Goal: Information Seeking & Learning: Find specific page/section

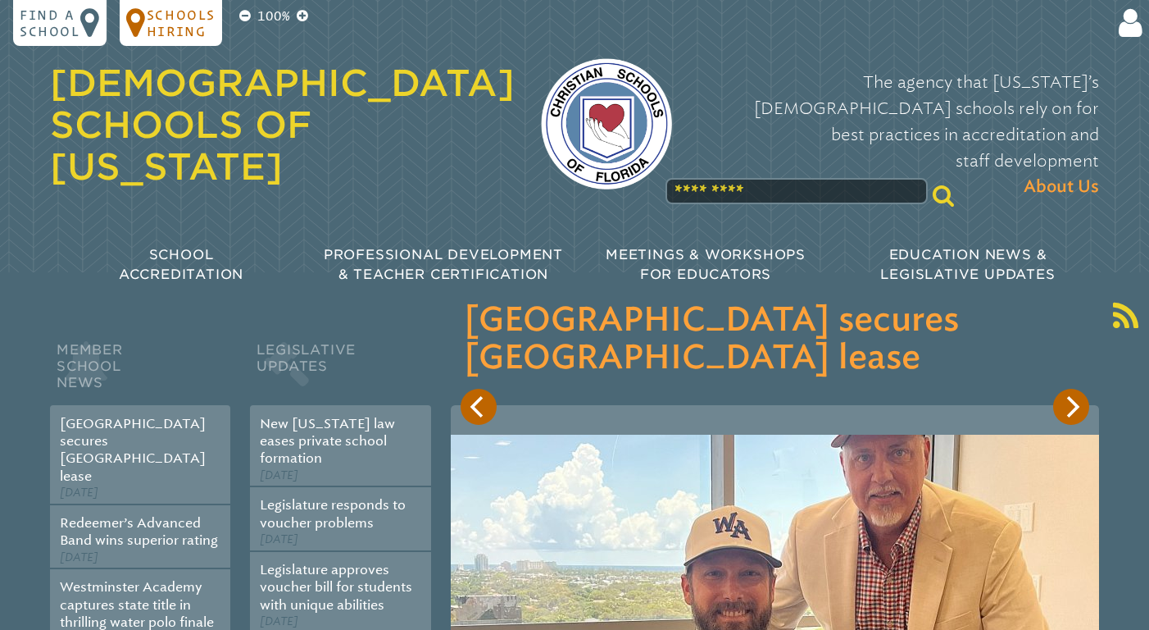
click at [195, 24] on p "Schools Hiring" at bounding box center [181, 23] width 69 height 33
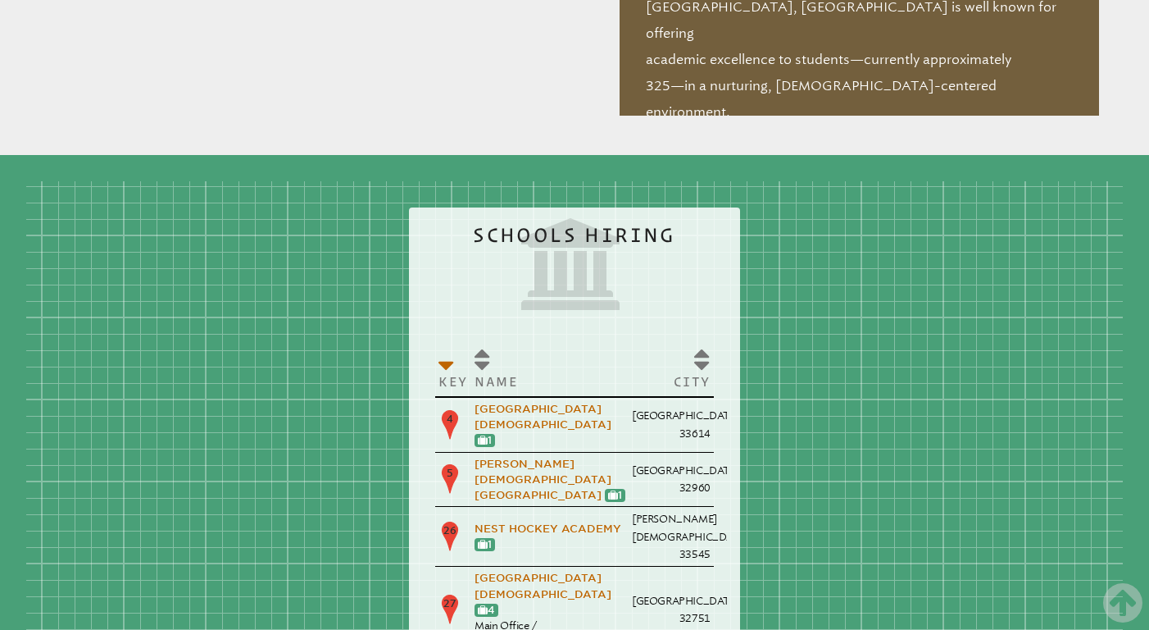
scroll to position [1854, 0]
drag, startPoint x: 871, startPoint y: 408, endPoint x: 665, endPoint y: 420, distance: 206.1
drag, startPoint x: 775, startPoint y: 498, endPoint x: 786, endPoint y: 240, distance: 258.5
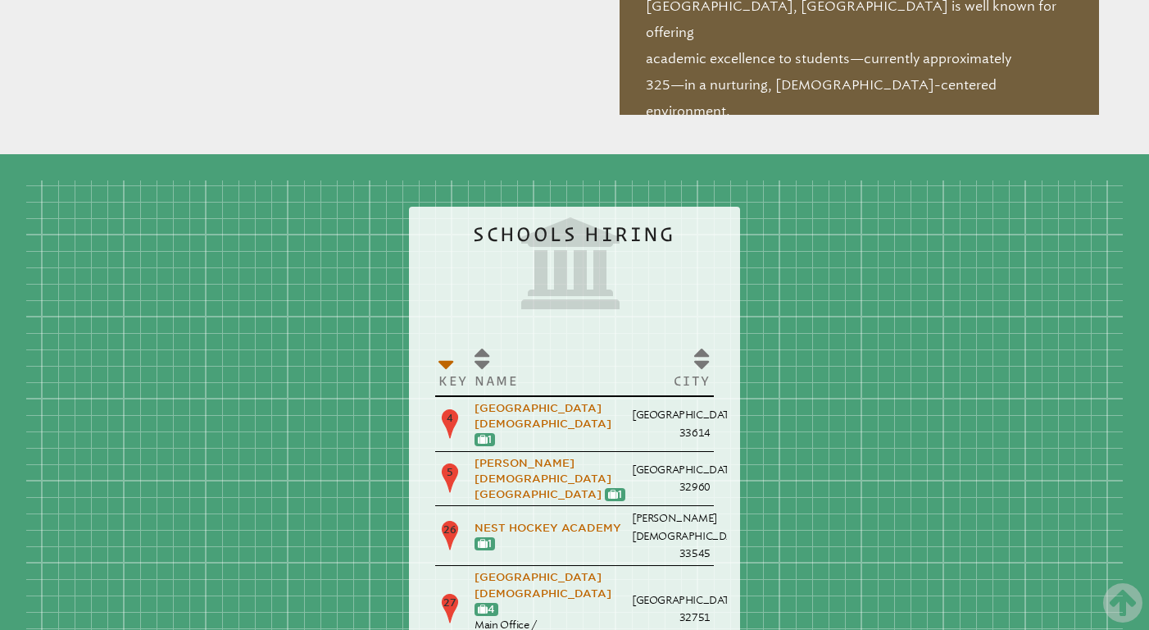
drag, startPoint x: 744, startPoint y: 281, endPoint x: 860, endPoint y: 161, distance: 167.6
drag, startPoint x: 536, startPoint y: 412, endPoint x: 678, endPoint y: 416, distance: 141.9
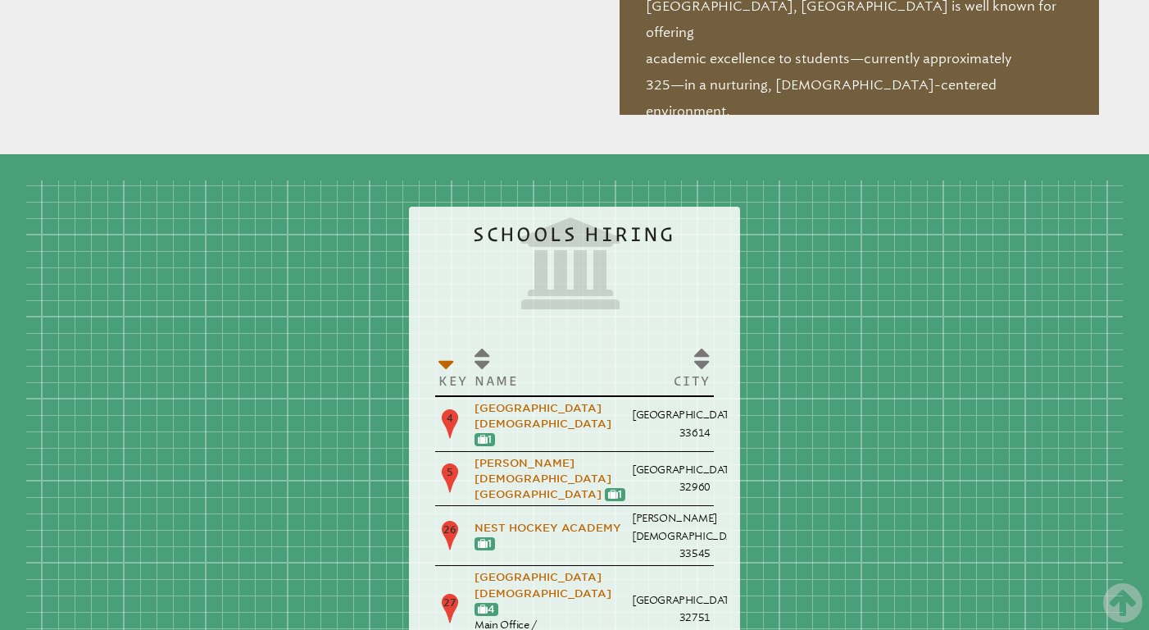
drag, startPoint x: 669, startPoint y: 462, endPoint x: 678, endPoint y: 461, distance: 9.1
drag, startPoint x: 604, startPoint y: 458, endPoint x: 678, endPoint y: 457, distance: 73.8
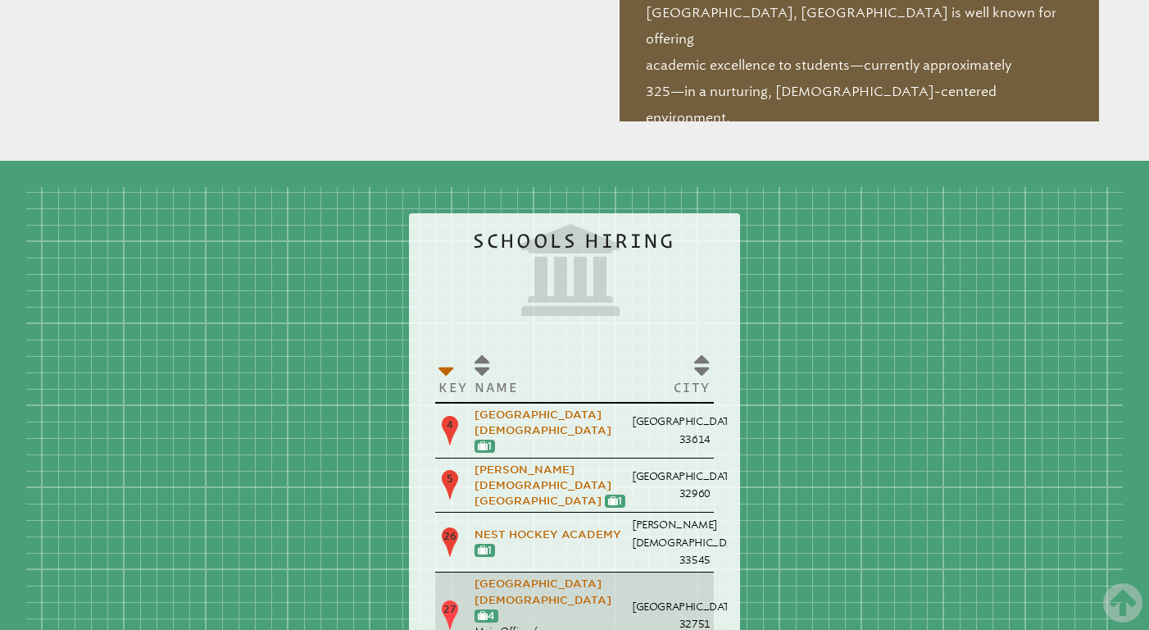
scroll to position [1848, 0]
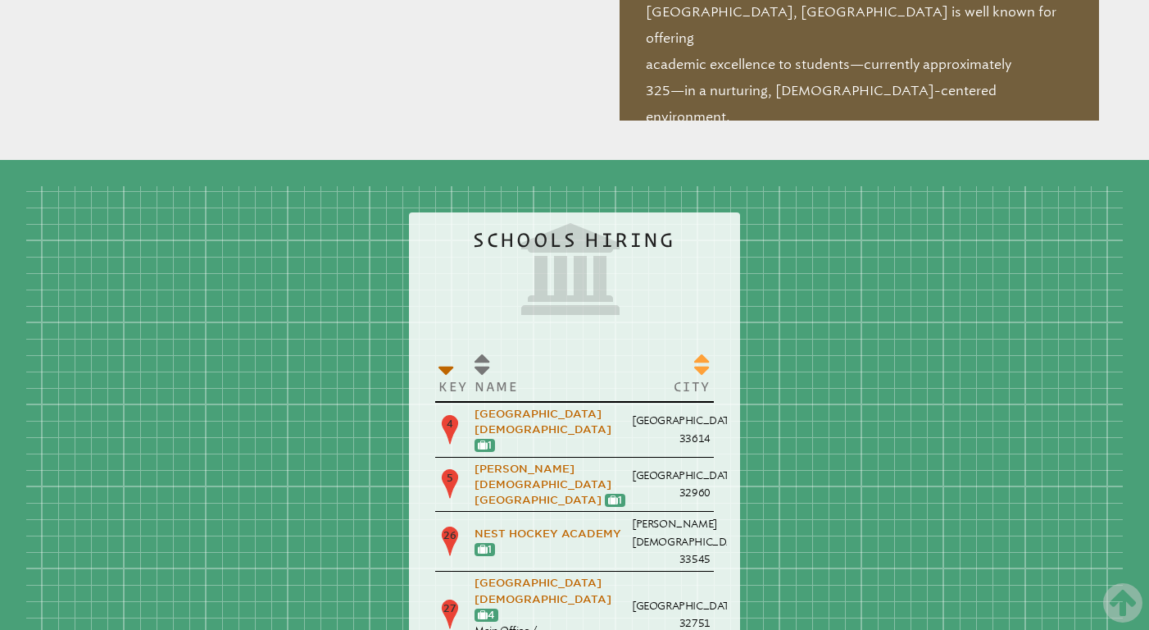
click at [629, 345] on th "City" at bounding box center [671, 373] width 85 height 57
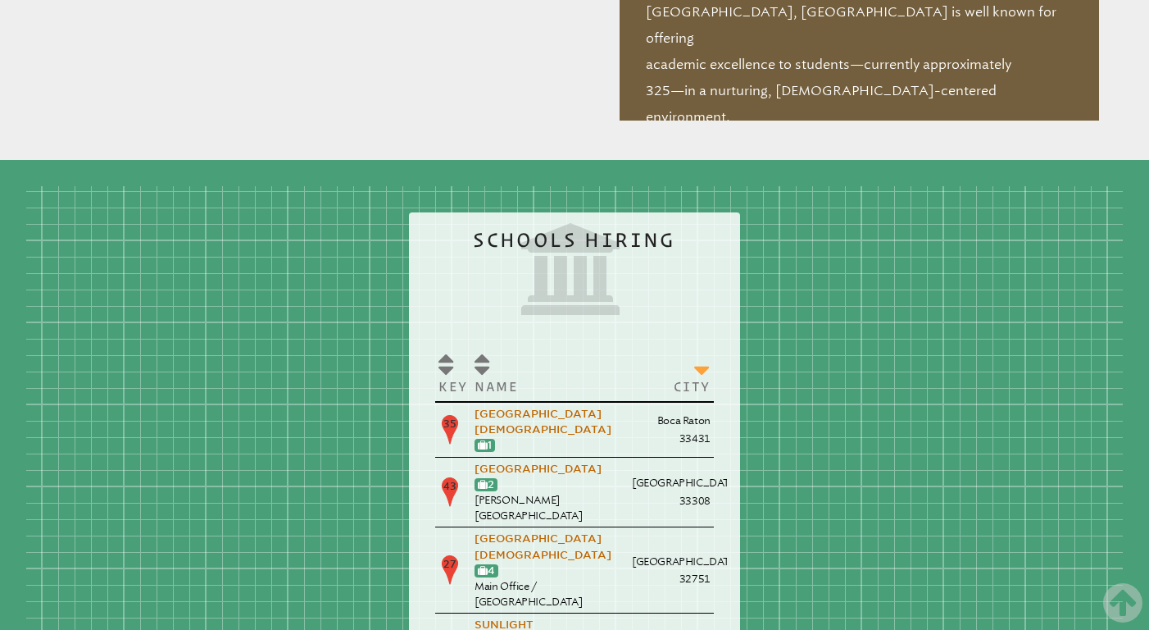
click at [629, 345] on th "City" at bounding box center [671, 373] width 85 height 57
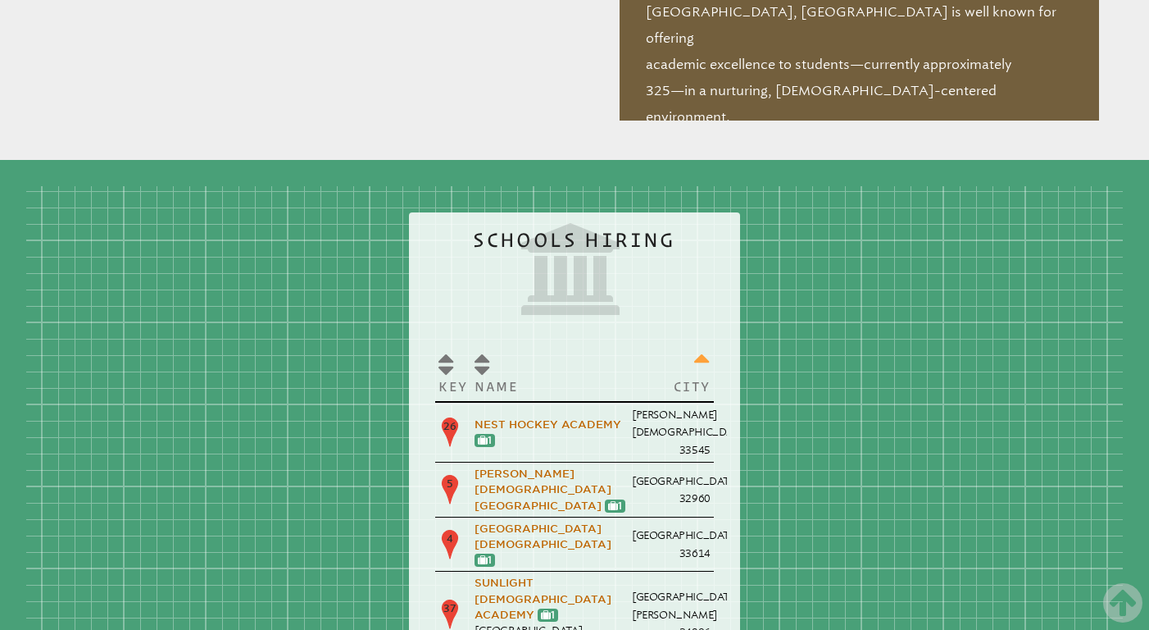
click at [629, 345] on th "City" at bounding box center [671, 373] width 85 height 57
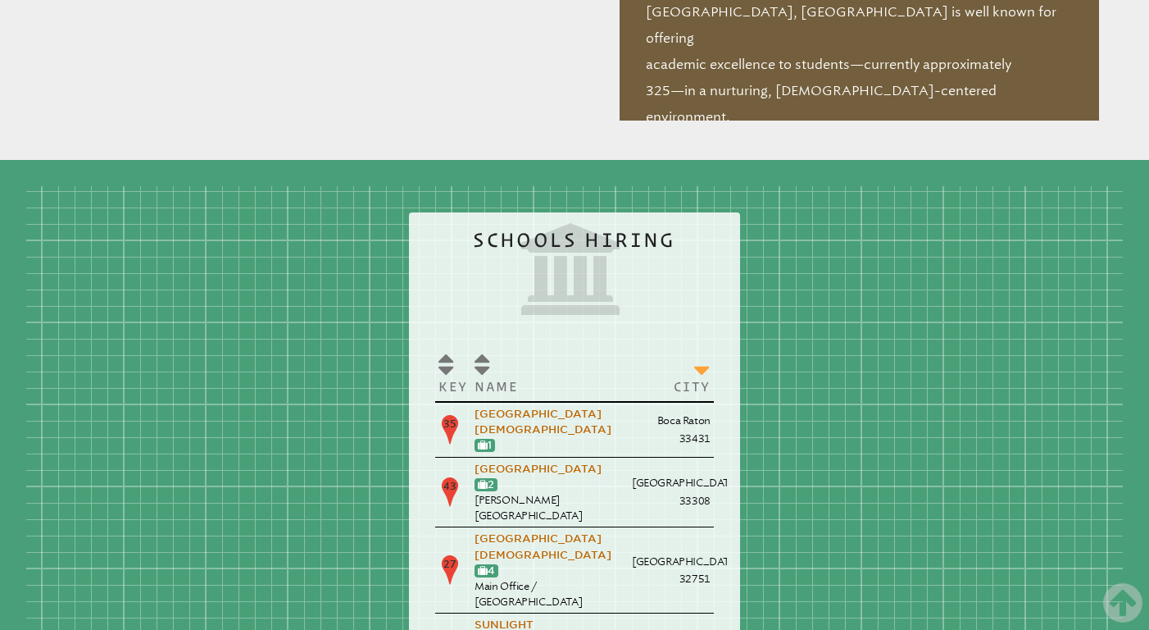
click at [629, 345] on th "City" at bounding box center [671, 373] width 85 height 57
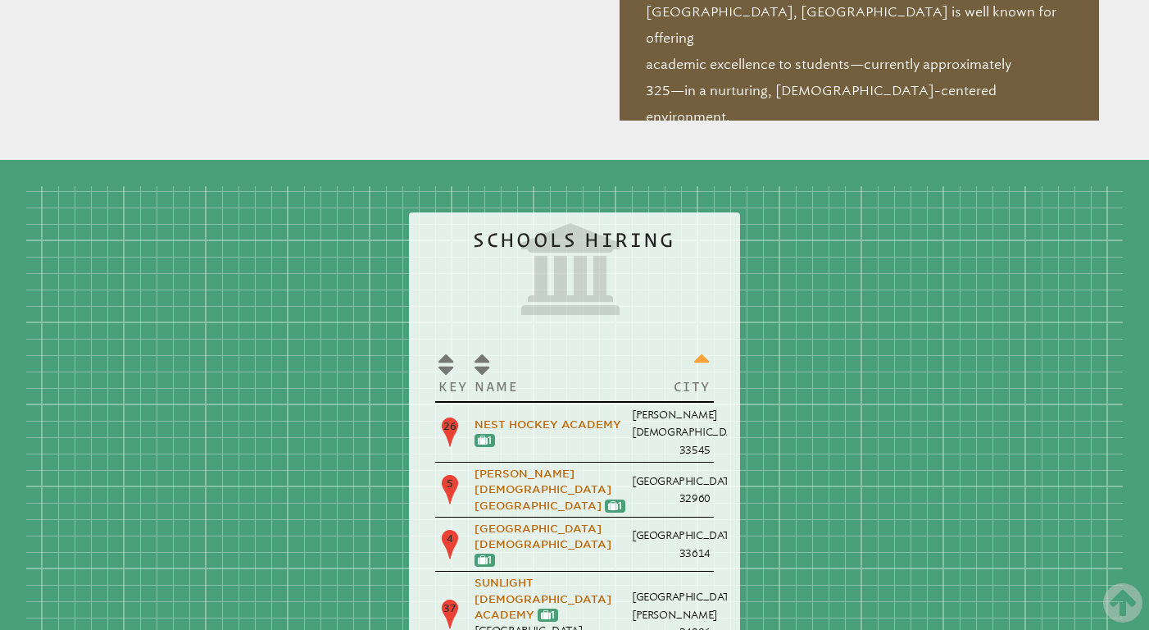
click at [629, 345] on th "City" at bounding box center [671, 373] width 85 height 57
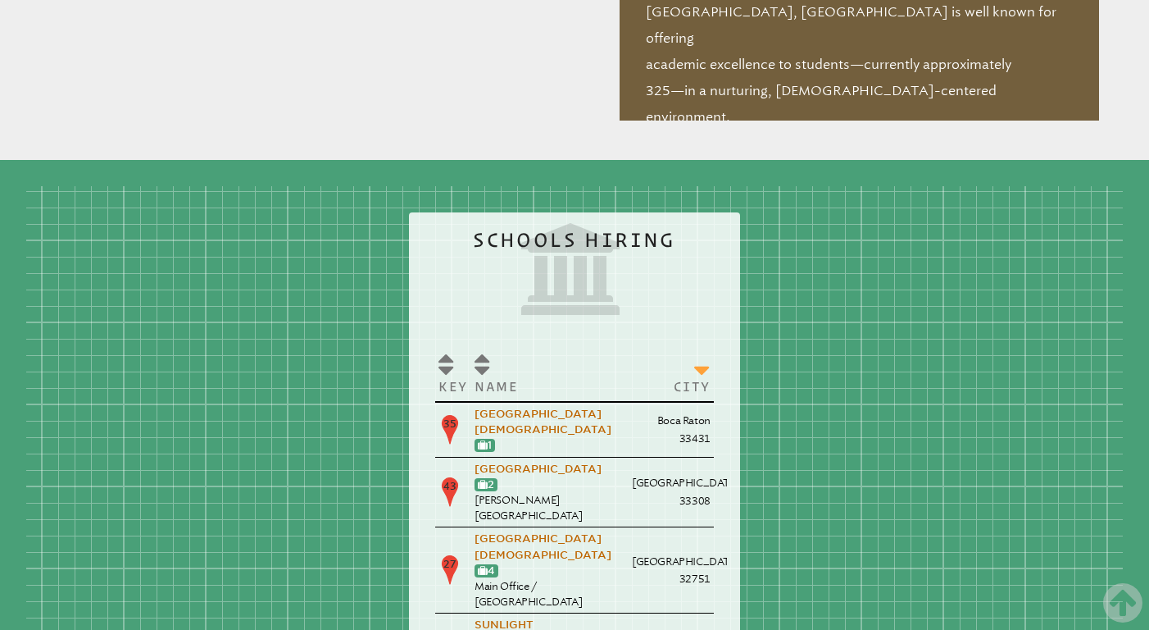
click at [629, 345] on th "City" at bounding box center [671, 373] width 85 height 57
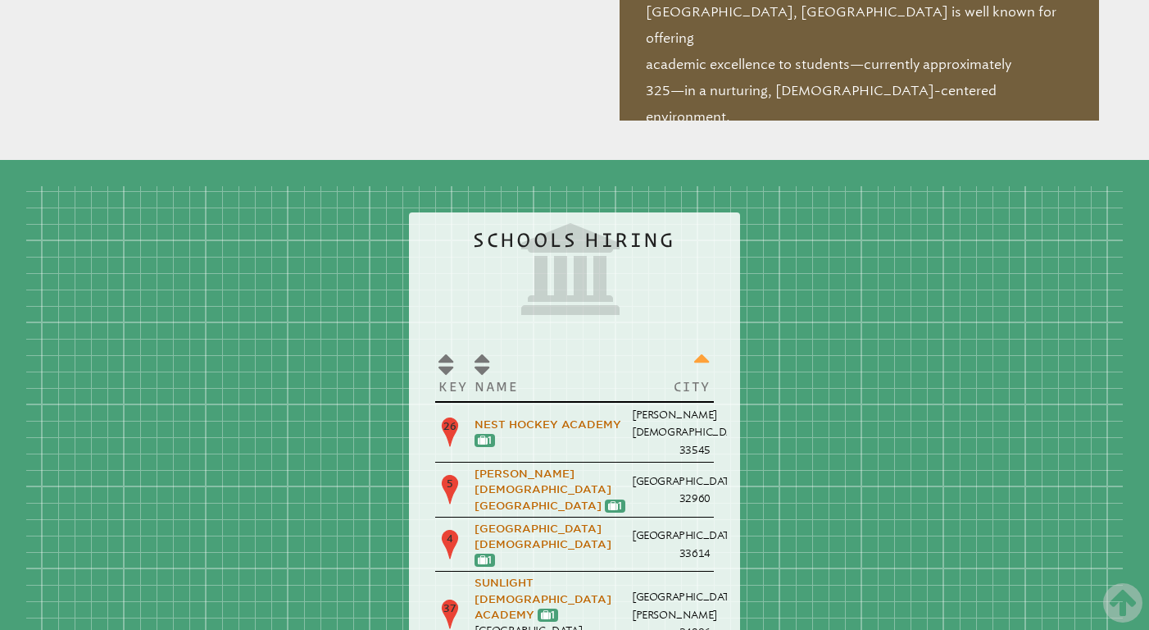
click at [629, 345] on th "City" at bounding box center [671, 373] width 85 height 57
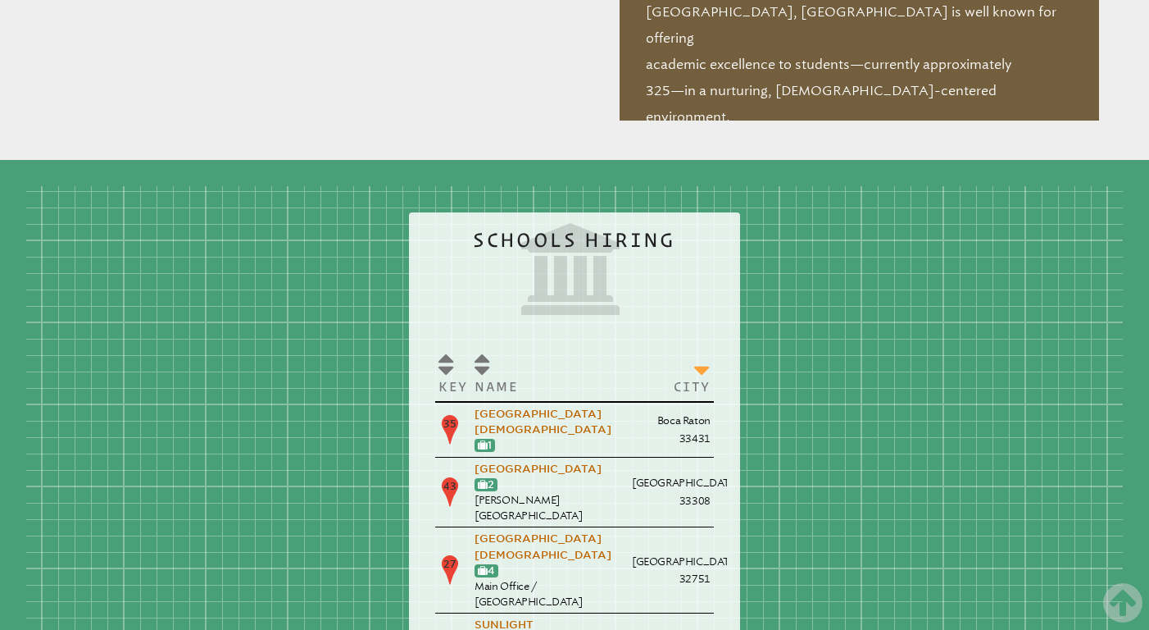
click at [629, 345] on th "City" at bounding box center [671, 373] width 85 height 57
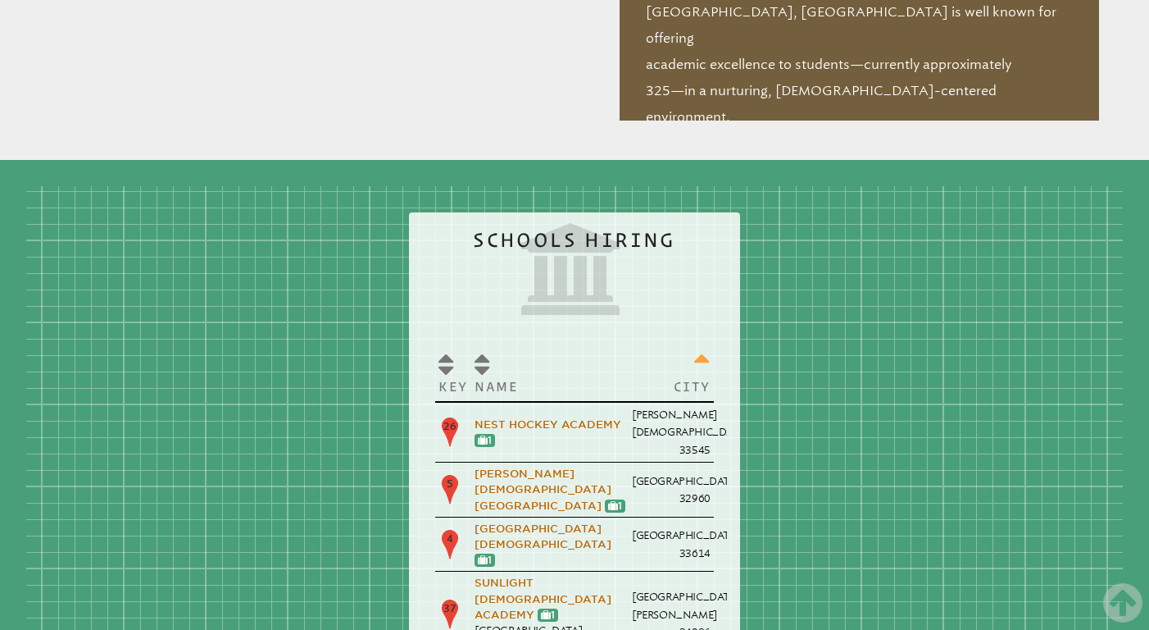
click at [629, 345] on th "City" at bounding box center [671, 373] width 85 height 57
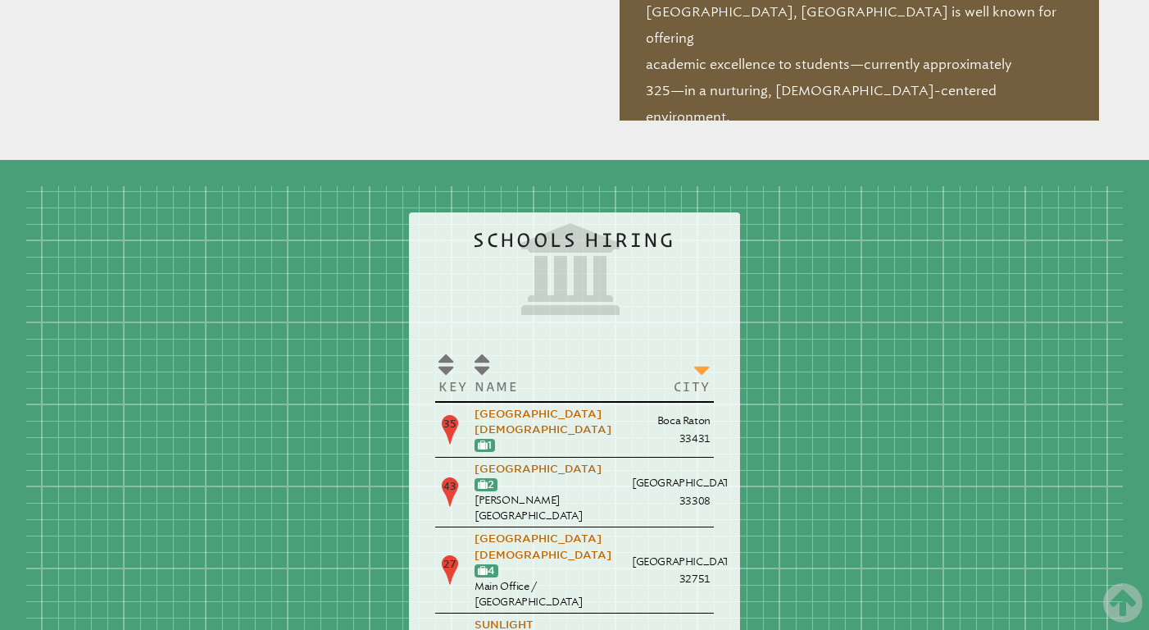
click at [629, 345] on th "City" at bounding box center [671, 373] width 85 height 57
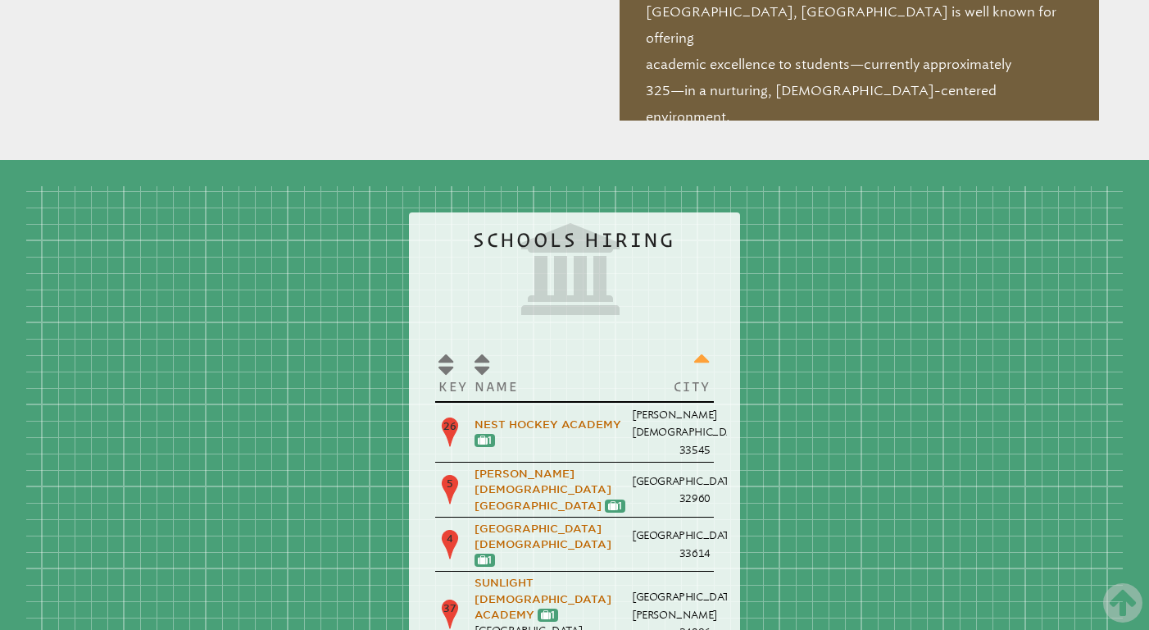
click at [629, 345] on th "City" at bounding box center [671, 373] width 85 height 57
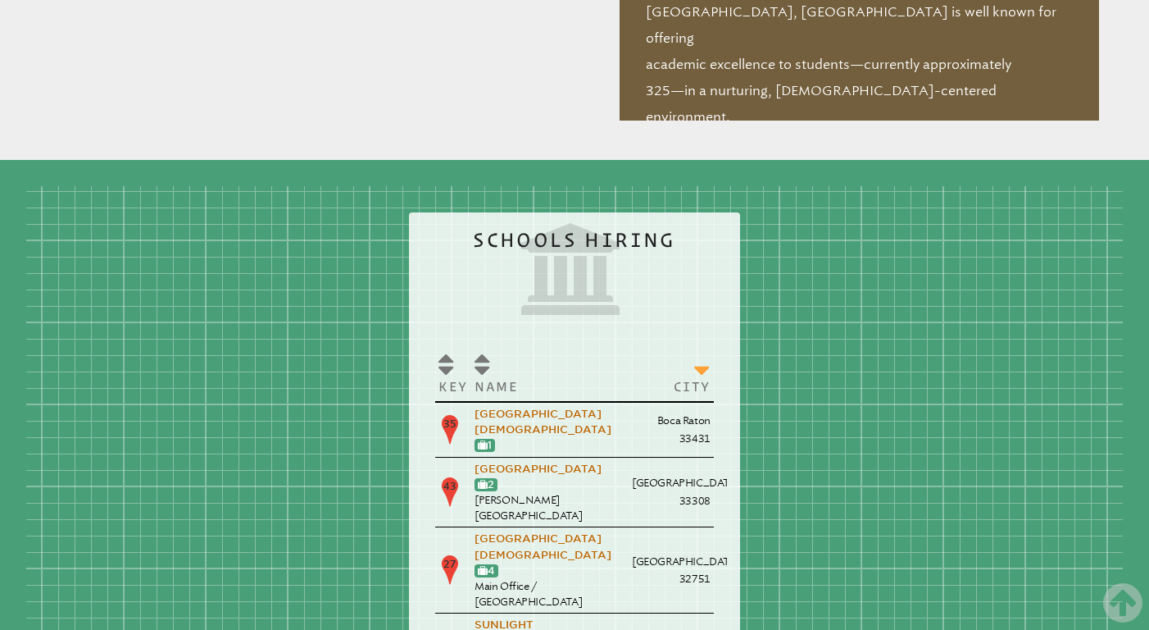
click at [629, 345] on th "City" at bounding box center [671, 373] width 85 height 57
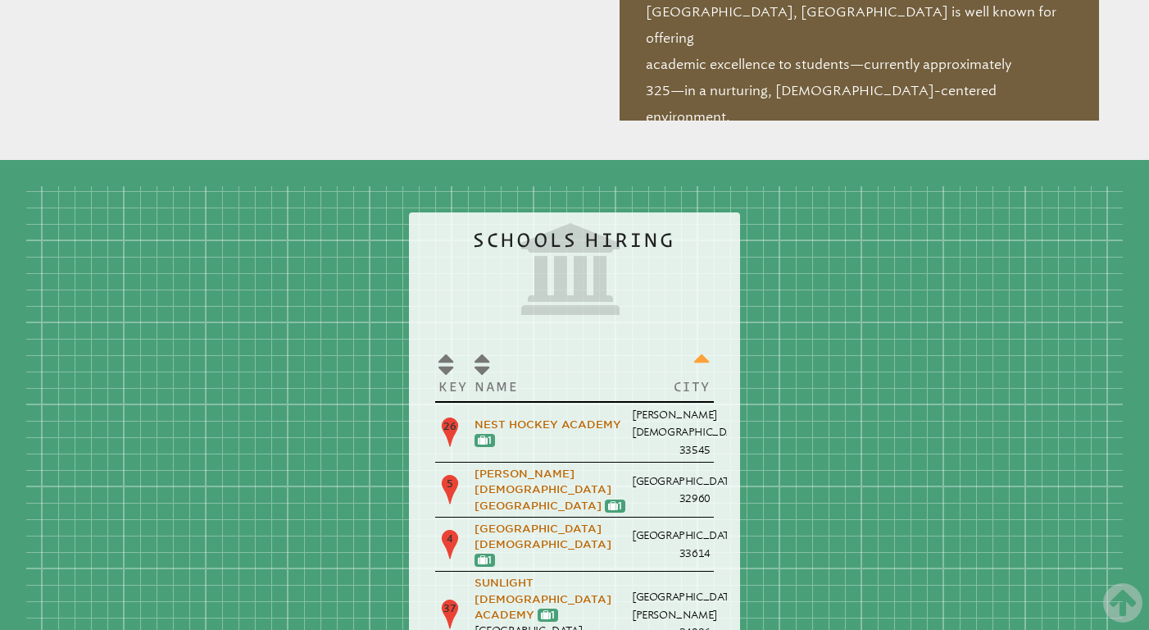
click at [629, 345] on th "City" at bounding box center [671, 373] width 85 height 57
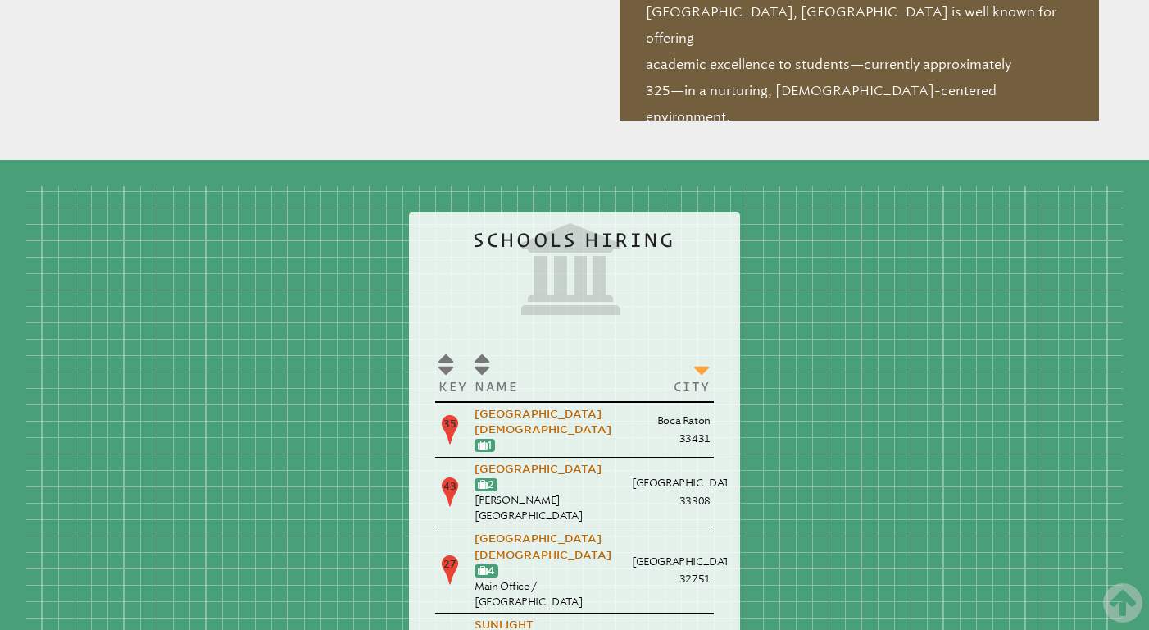
click at [629, 345] on th "City" at bounding box center [671, 373] width 85 height 57
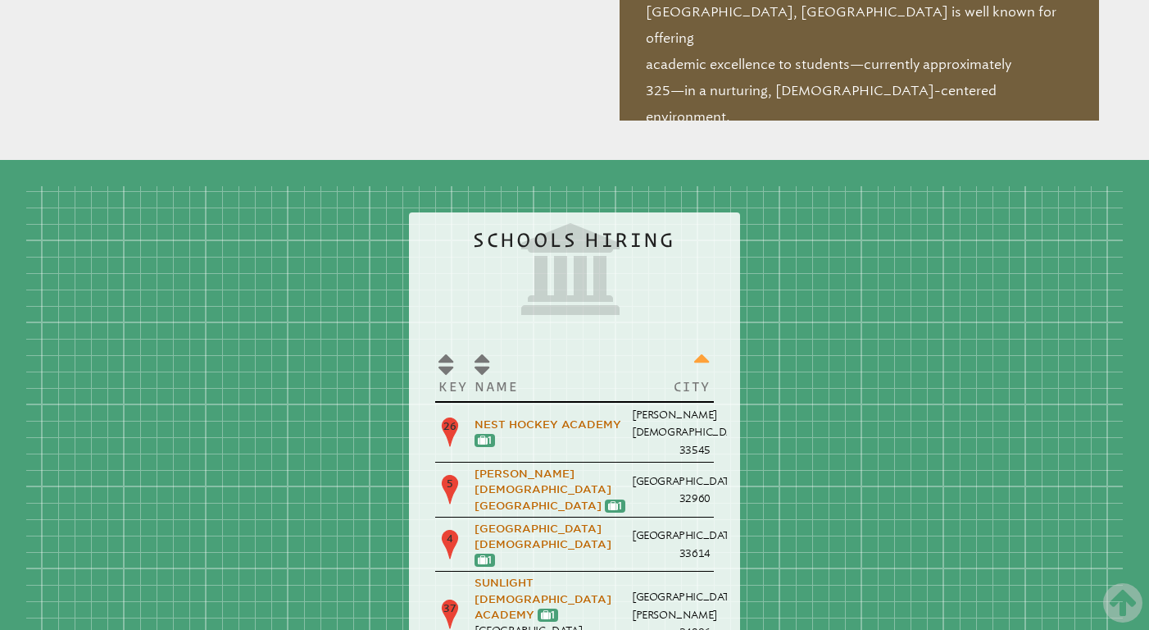
click at [629, 345] on th "City" at bounding box center [671, 373] width 85 height 57
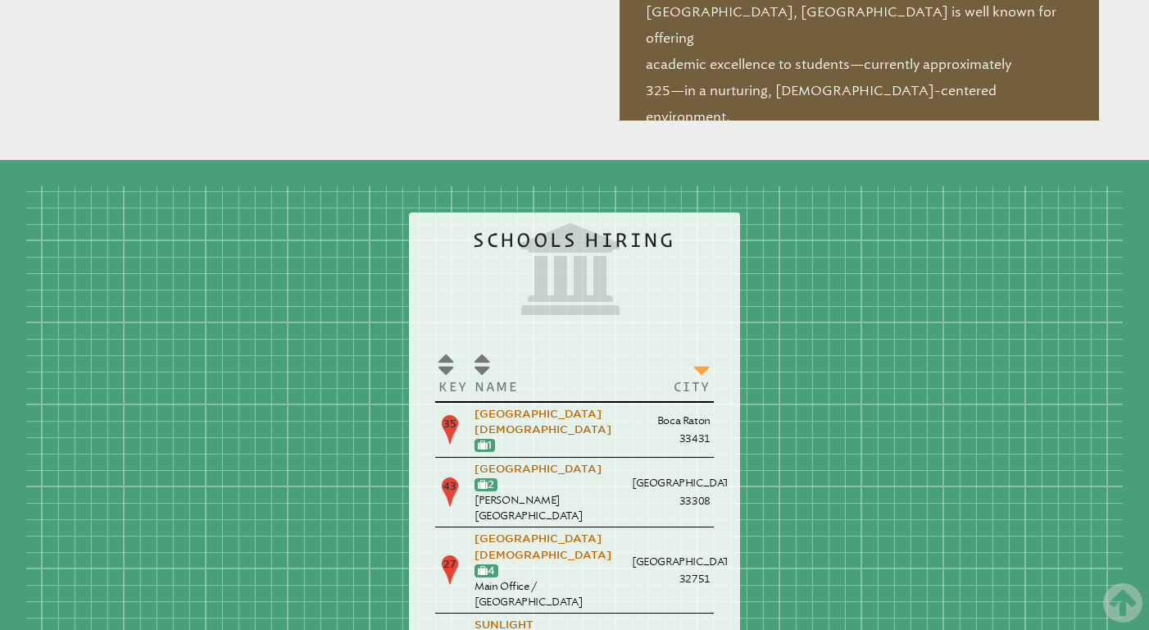
click at [629, 345] on th "City" at bounding box center [671, 373] width 85 height 57
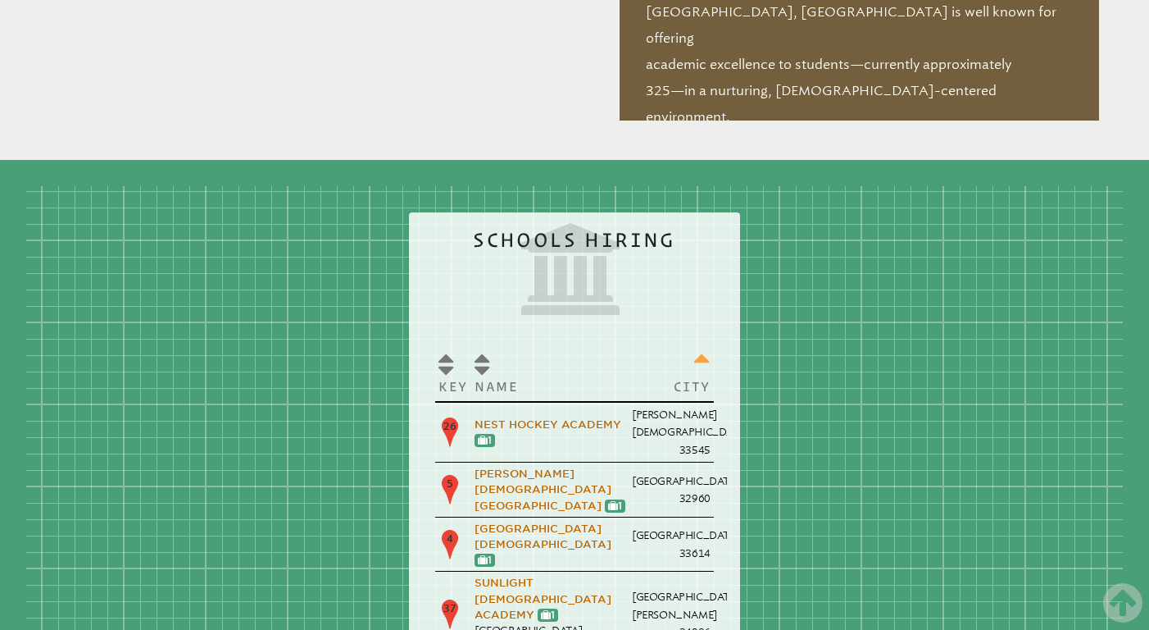
click at [629, 345] on th "City" at bounding box center [671, 373] width 85 height 57
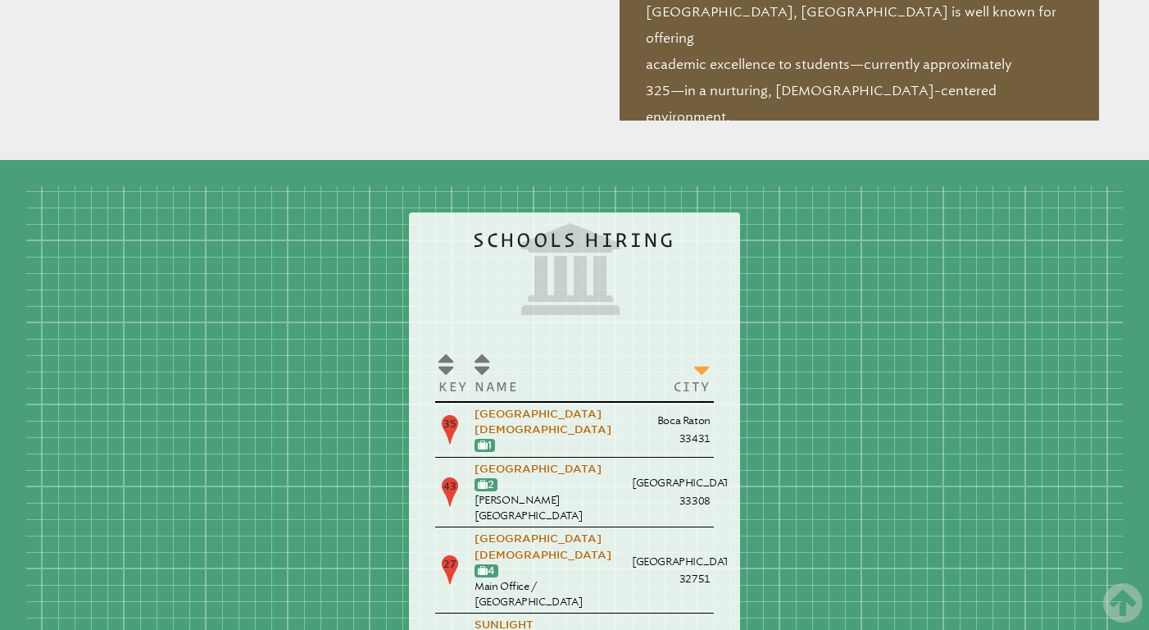
click at [629, 345] on th "City" at bounding box center [671, 373] width 85 height 57
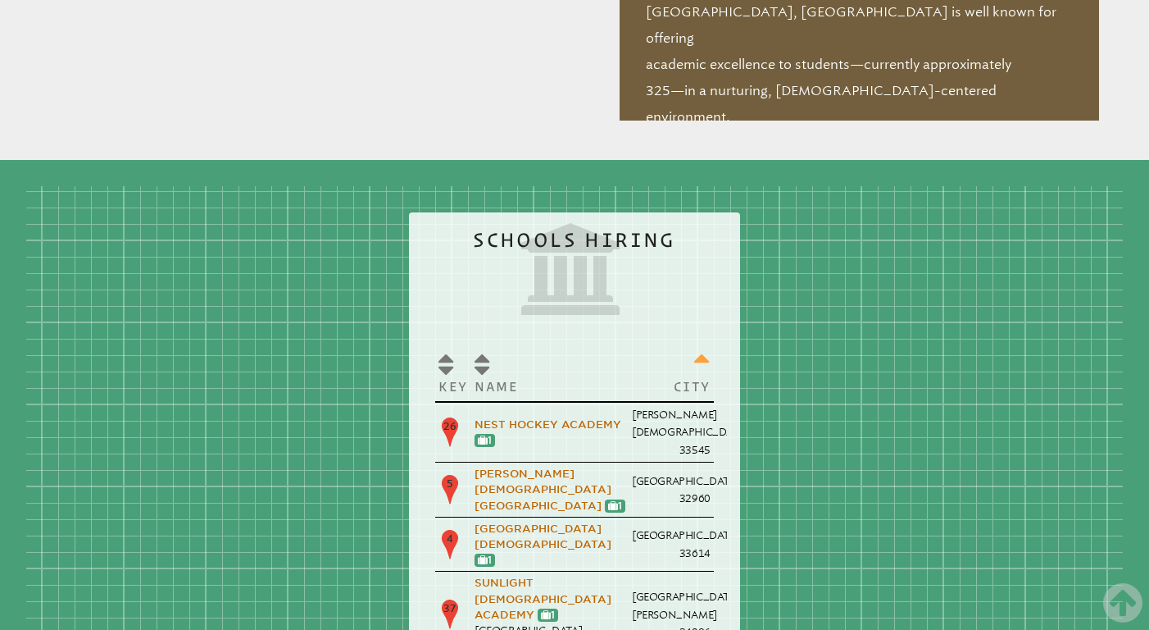
click at [629, 345] on th "City" at bounding box center [671, 373] width 85 height 57
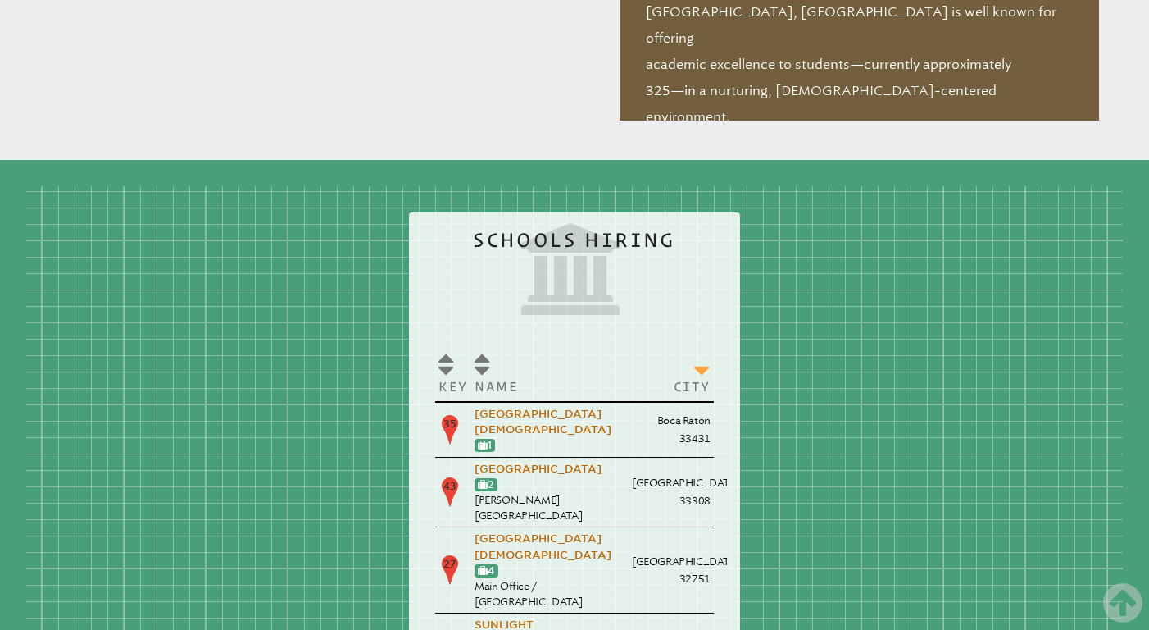
click at [629, 345] on th "City" at bounding box center [671, 373] width 85 height 57
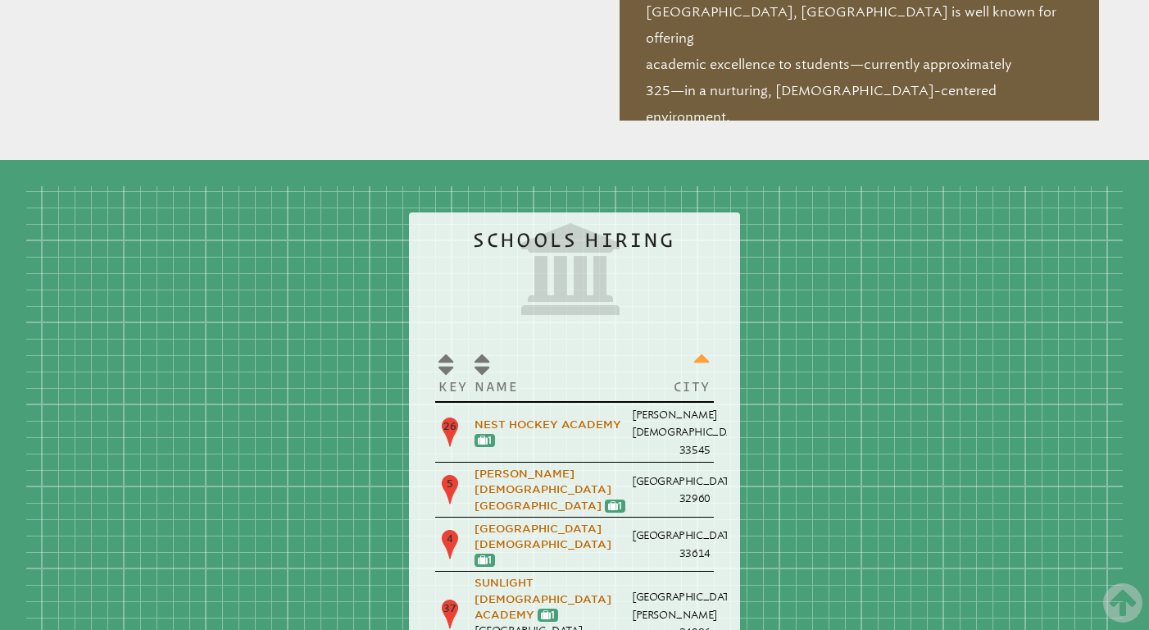
click at [629, 345] on th "City" at bounding box center [671, 373] width 85 height 57
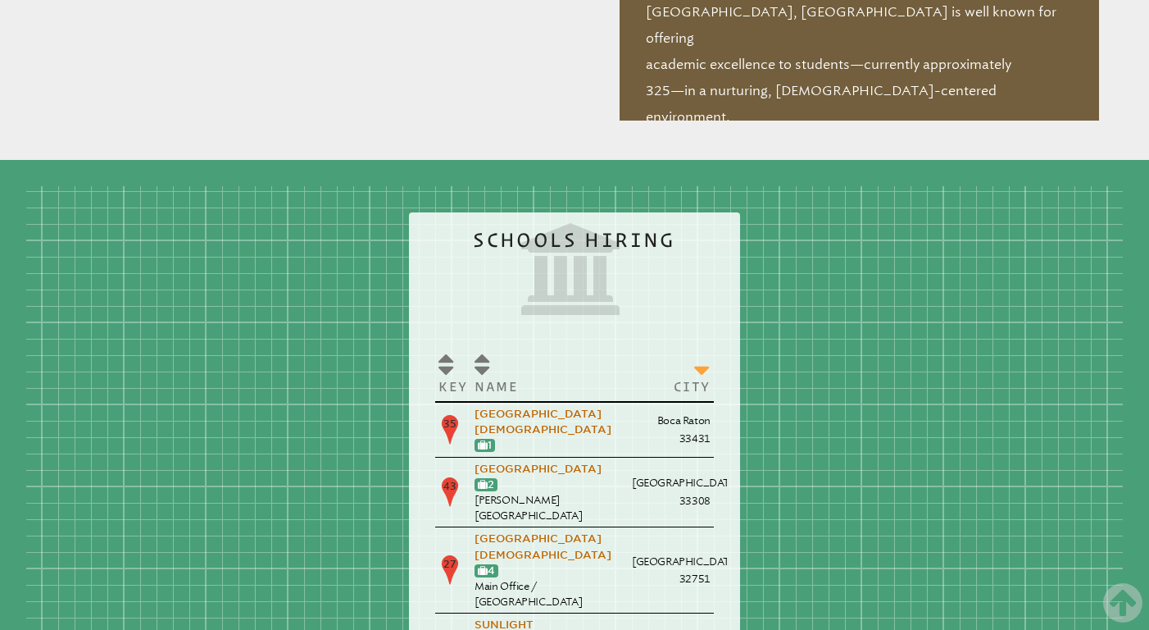
click at [629, 345] on th "City" at bounding box center [671, 373] width 85 height 57
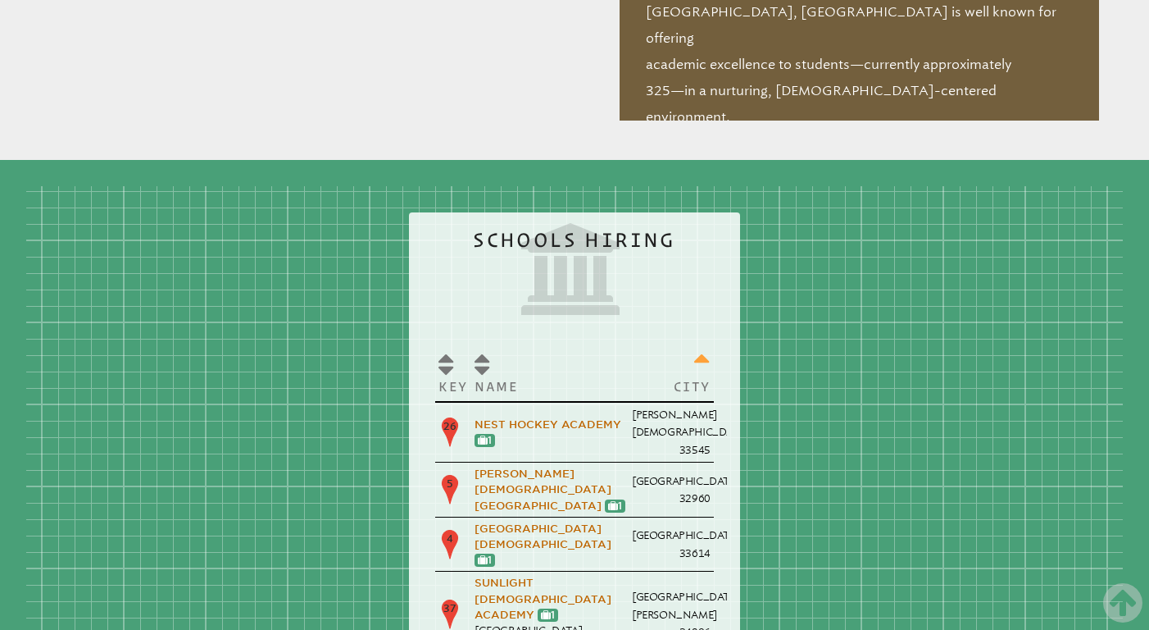
click at [629, 345] on th "City" at bounding box center [671, 373] width 85 height 57
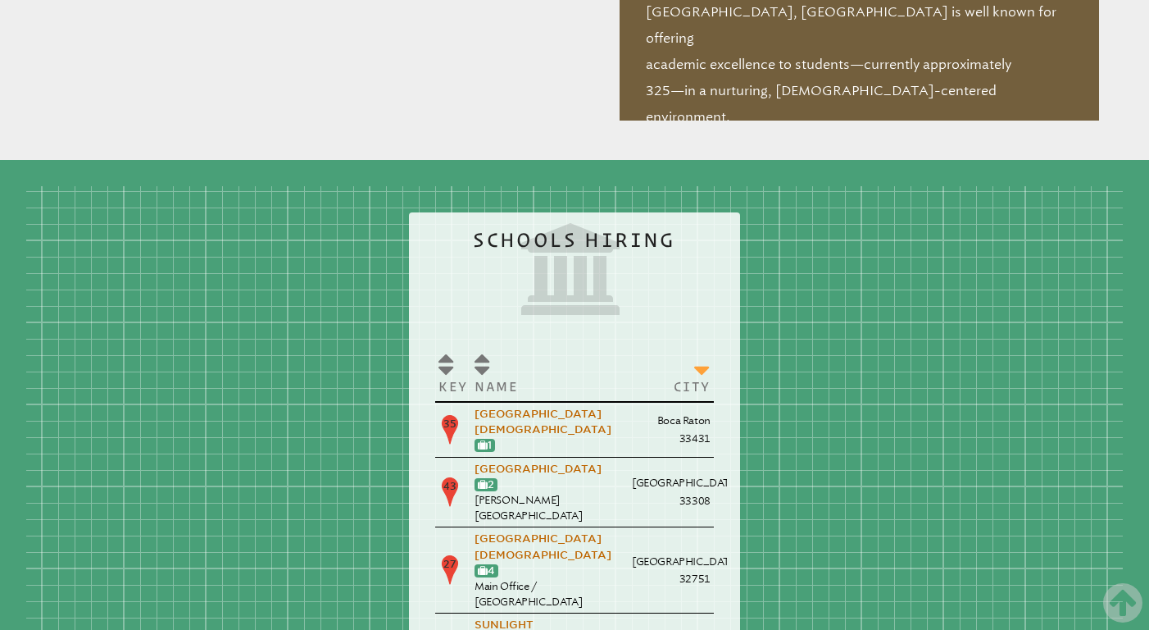
click at [629, 345] on th "City" at bounding box center [671, 373] width 85 height 57
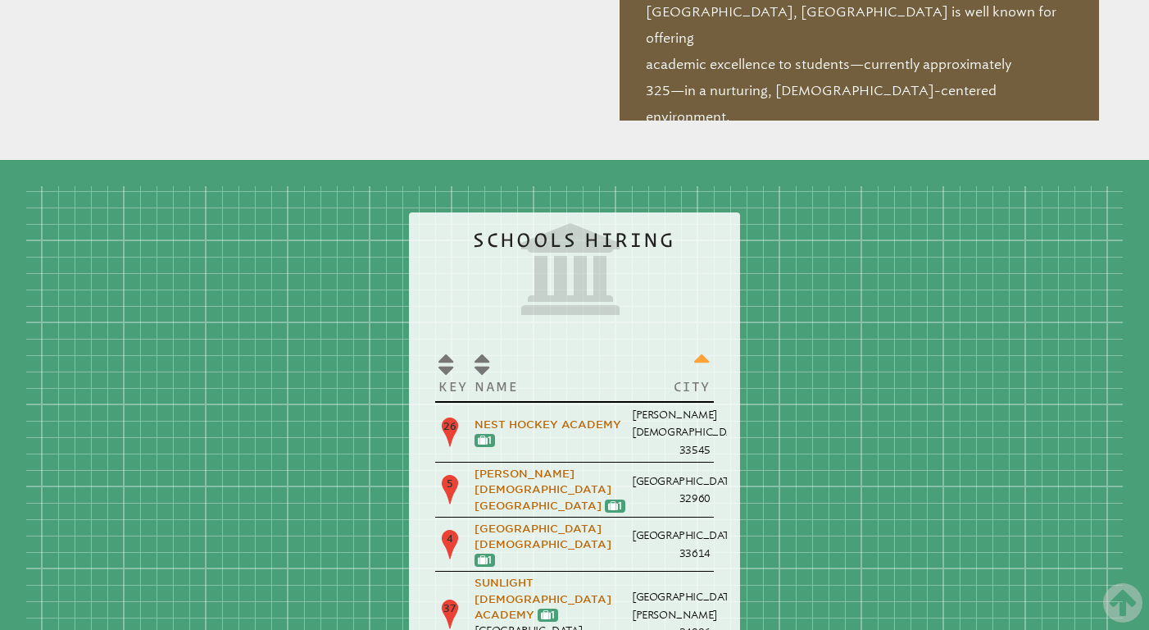
click at [629, 345] on th "City" at bounding box center [671, 373] width 85 height 57
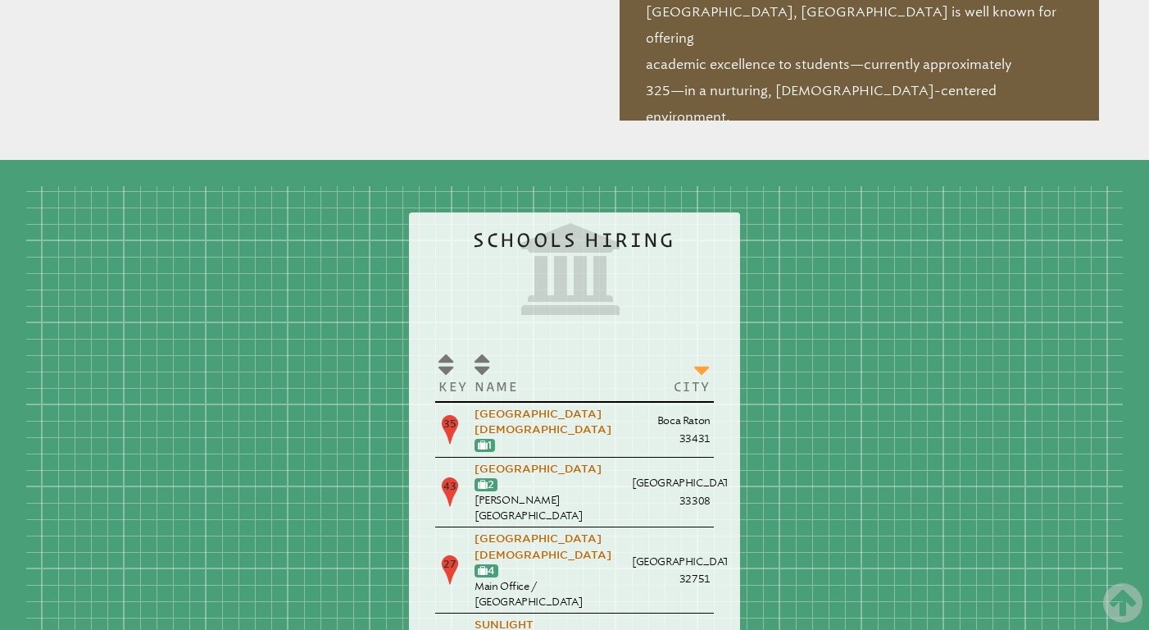
click at [629, 345] on th "City" at bounding box center [671, 373] width 85 height 57
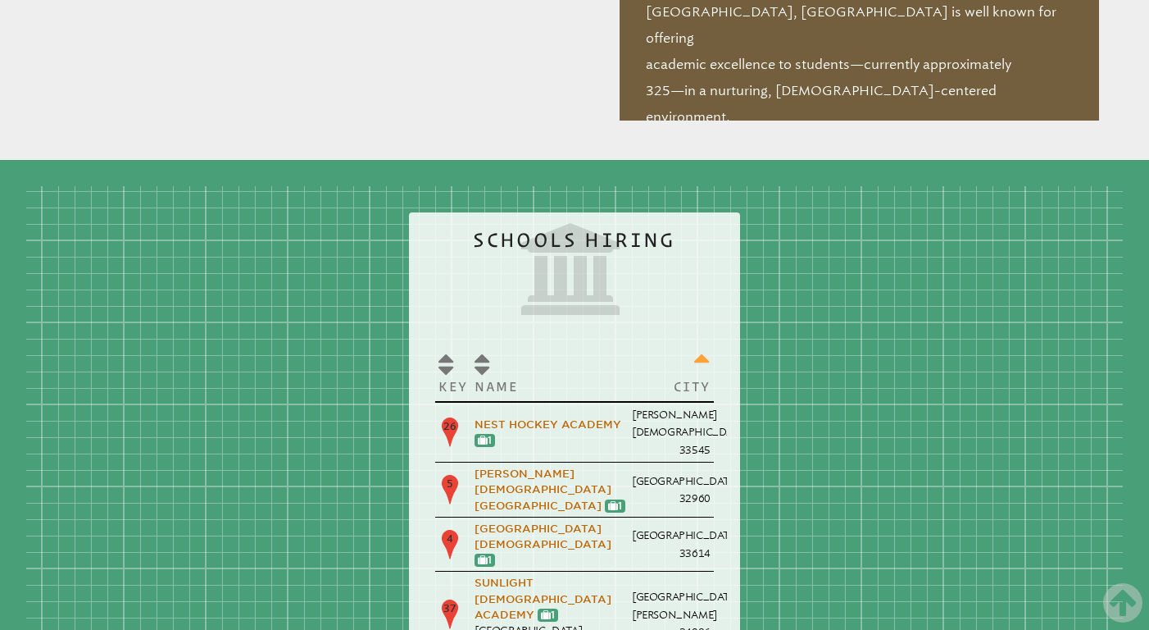
click at [629, 345] on th "City" at bounding box center [671, 373] width 85 height 57
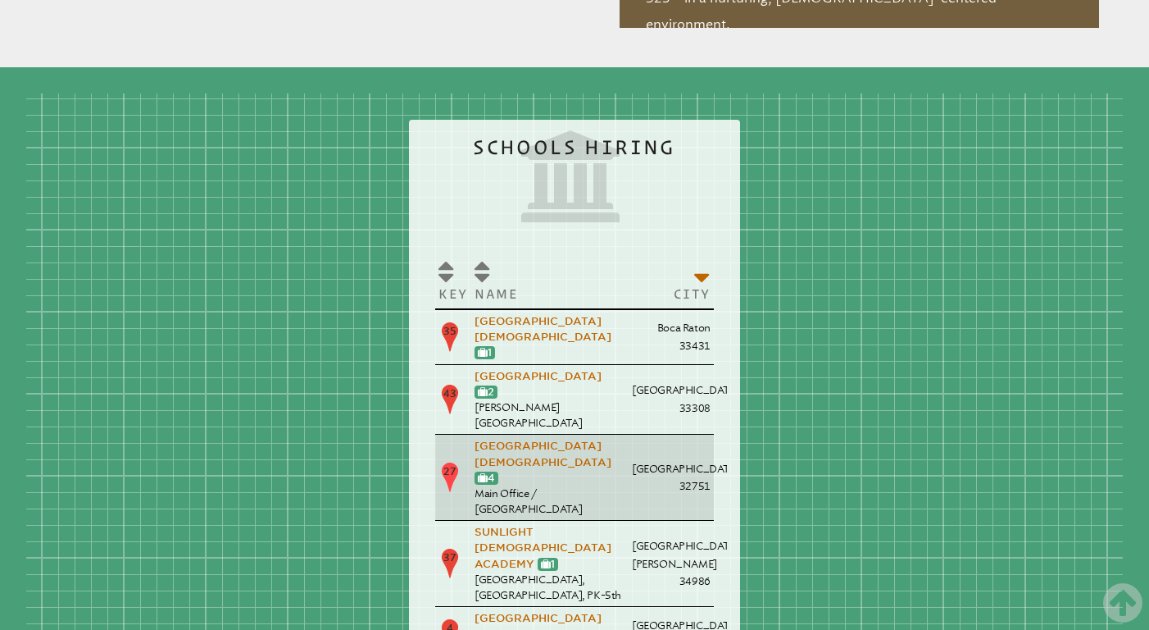
scroll to position [1946, 0]
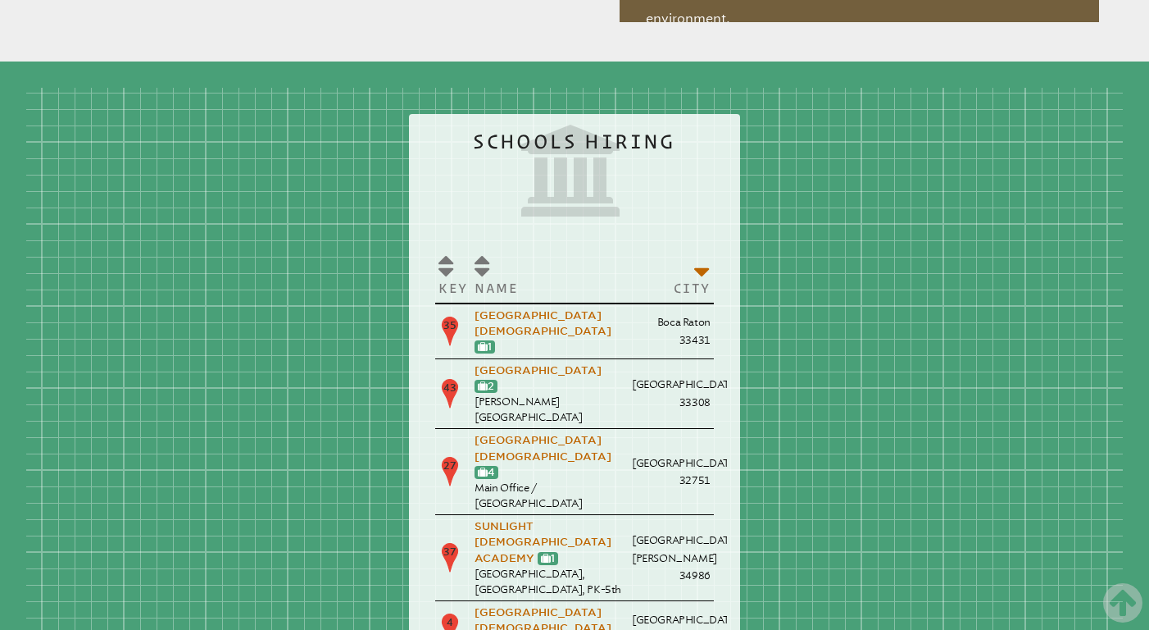
drag, startPoint x: 818, startPoint y: 373, endPoint x: 766, endPoint y: 374, distance: 51.7
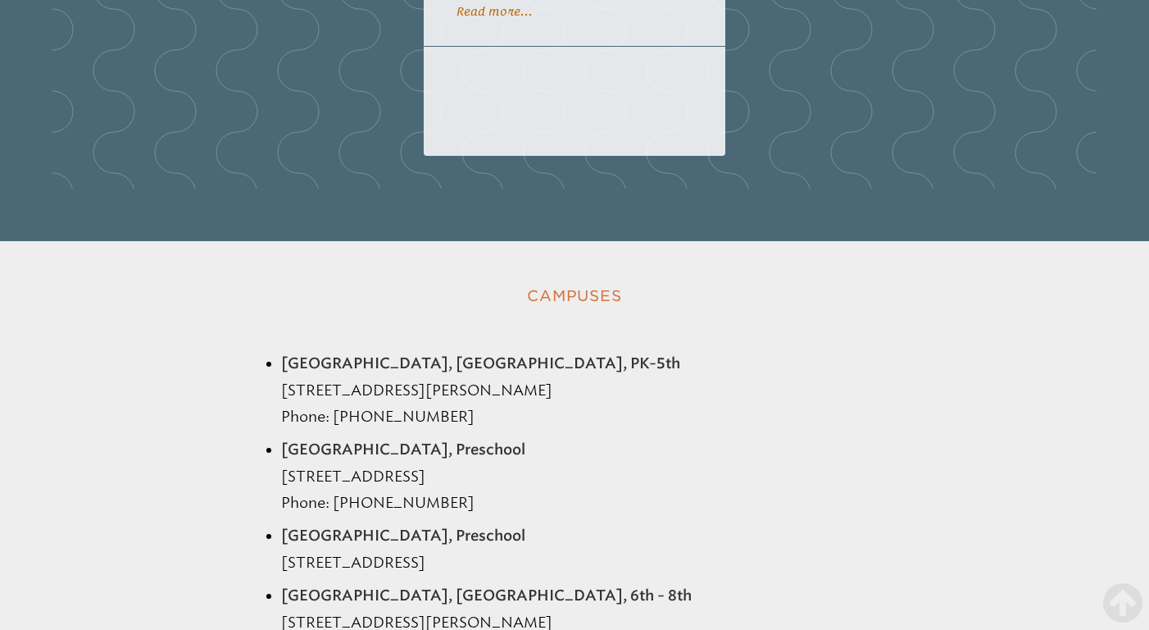
scroll to position [3514, 0]
